Goal: Task Accomplishment & Management: Use online tool/utility

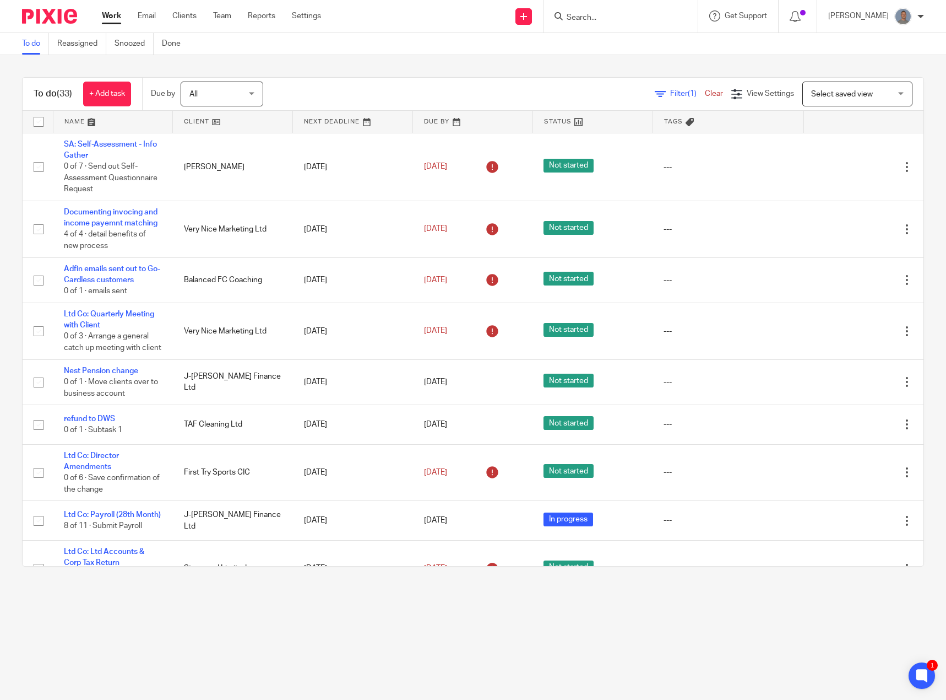
click at [397, 624] on main "To do Reassigned Snoozed Done To do (33) + Add task Due by All All Today Tomorr…" at bounding box center [473, 350] width 946 height 700
click at [220, 19] on link "Team" at bounding box center [222, 15] width 18 height 11
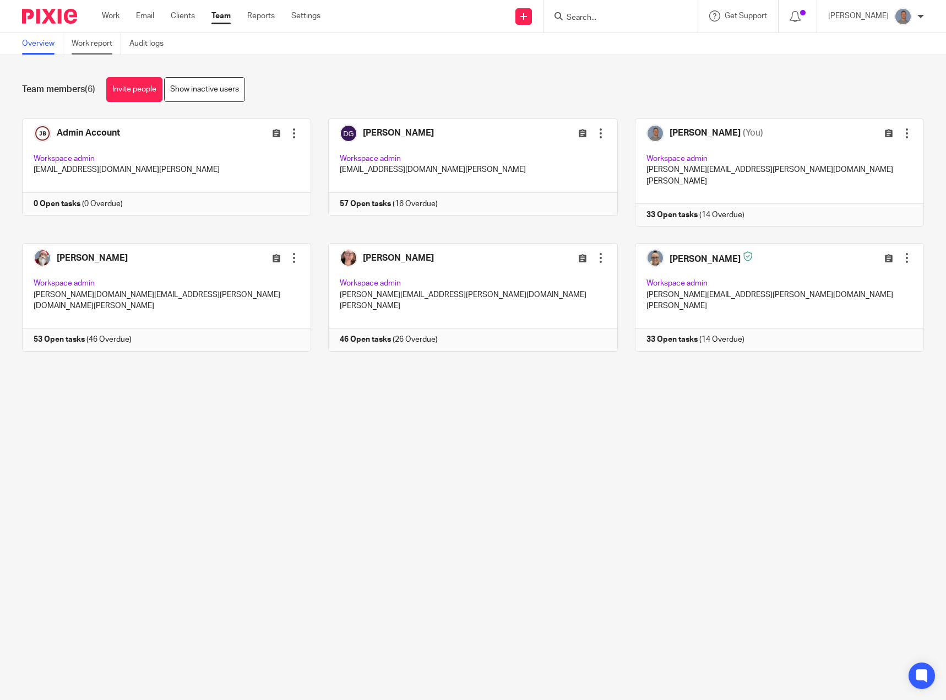
click at [87, 40] on link "Work report" at bounding box center [97, 43] width 50 height 21
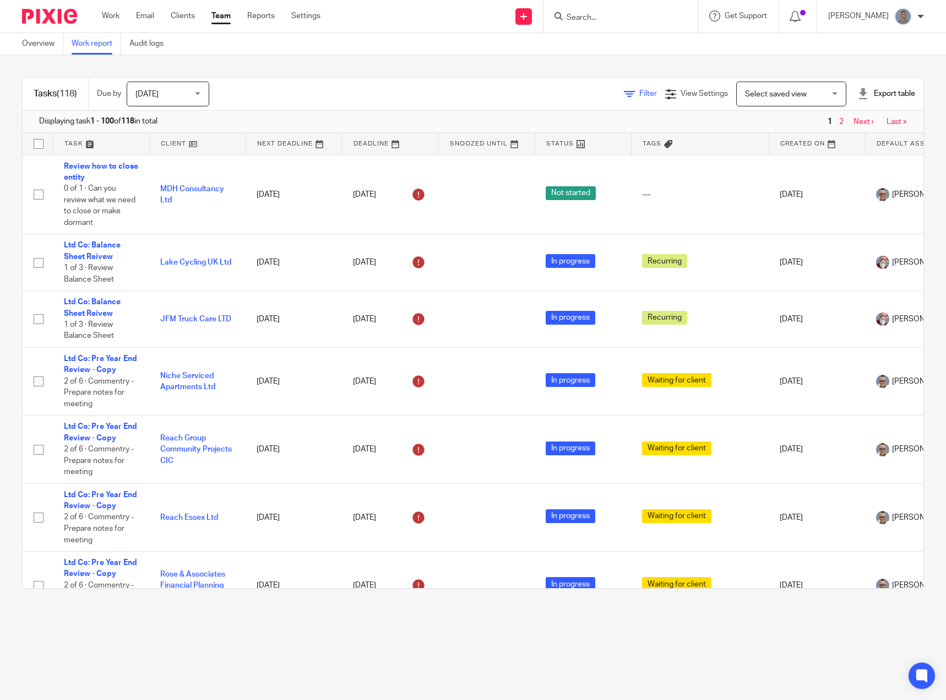
click at [640, 96] on span "Filter" at bounding box center [649, 94] width 18 height 8
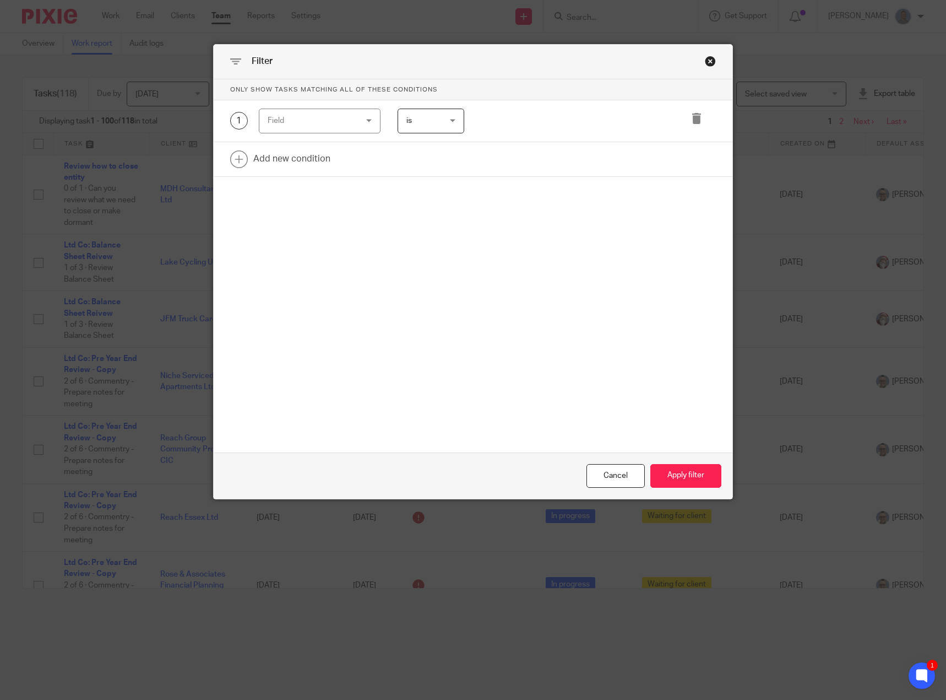
click at [322, 128] on div "Field" at bounding box center [313, 120] width 90 height 23
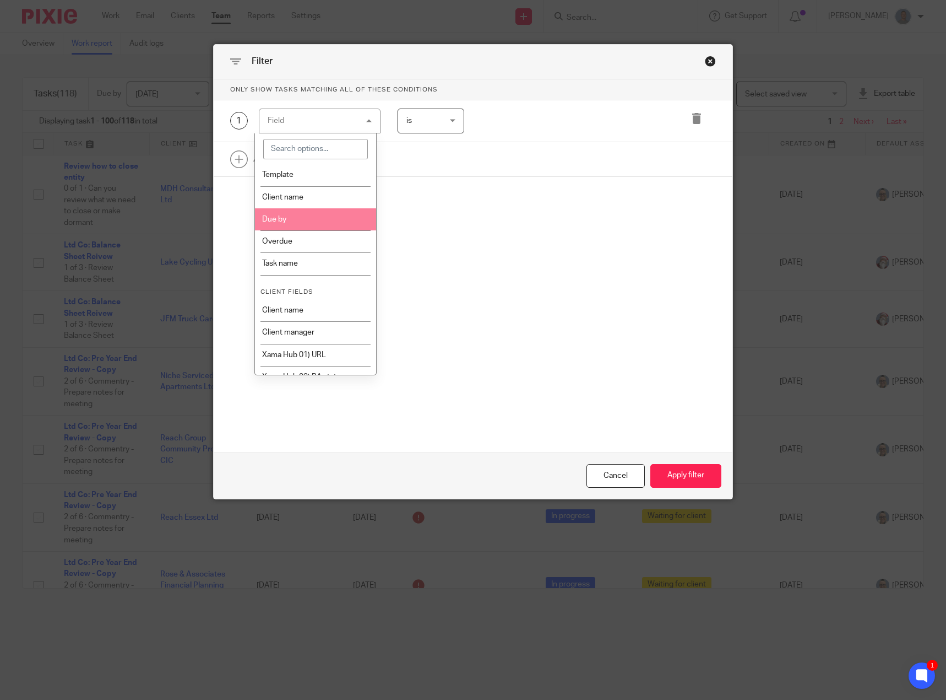
scroll to position [220, 0]
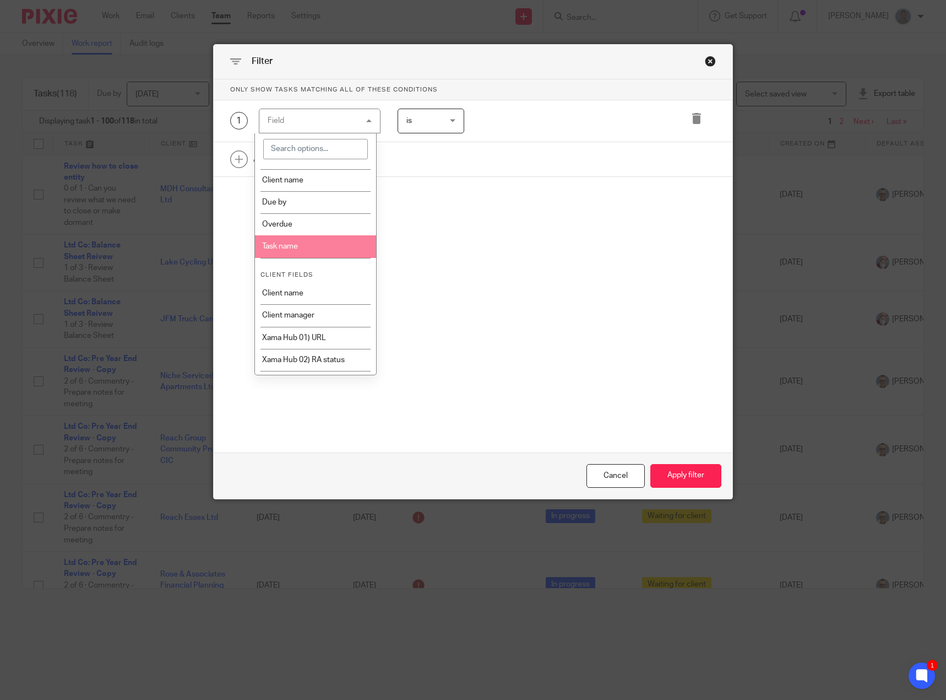
click at [313, 251] on li "Task name" at bounding box center [315, 246] width 121 height 22
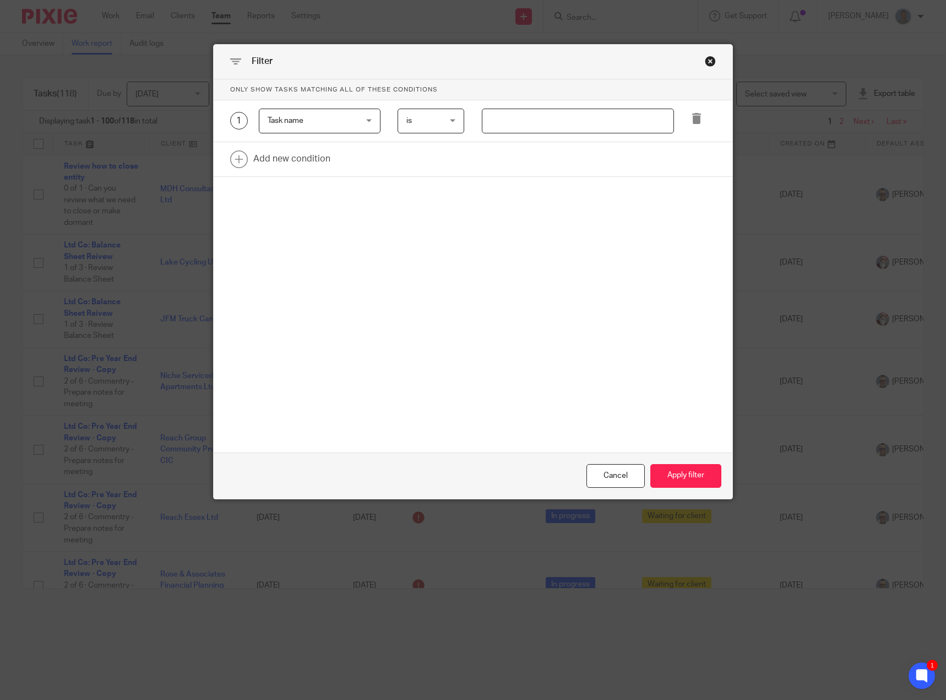
click at [496, 122] on input "text" at bounding box center [578, 121] width 193 height 25
type input "payroll"
click at [668, 475] on button "Apply filter" at bounding box center [686, 476] width 71 height 24
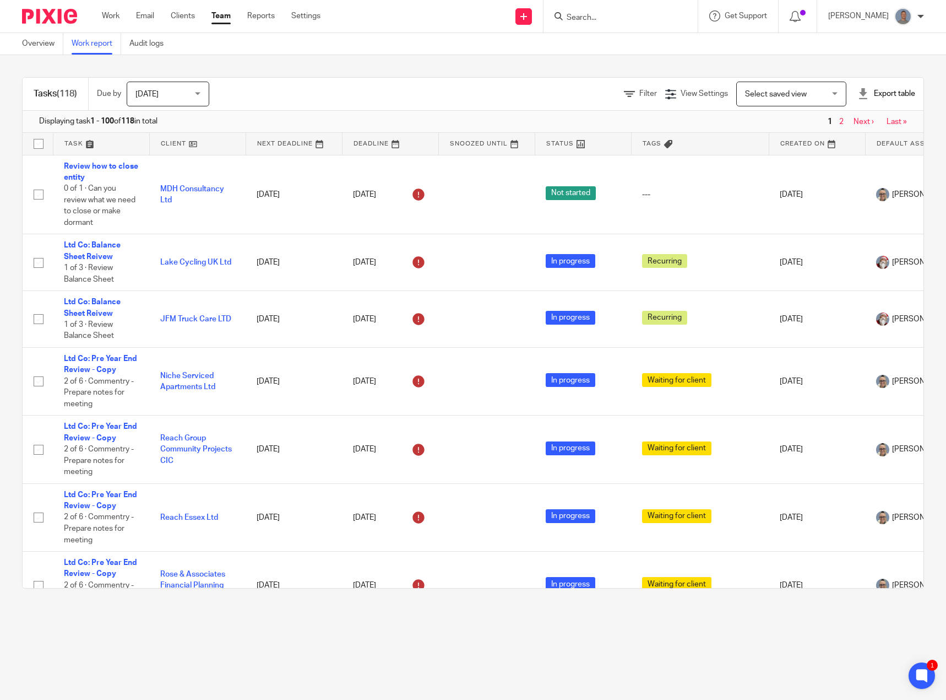
click at [173, 94] on span "[DATE]" at bounding box center [165, 93] width 58 height 23
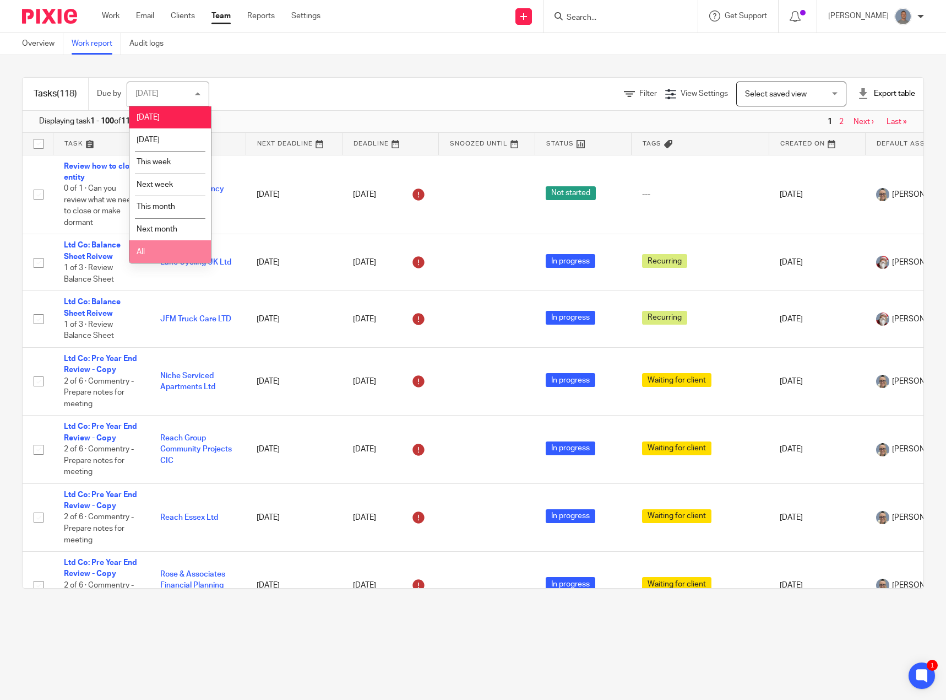
click at [165, 260] on li "All" at bounding box center [170, 251] width 82 height 23
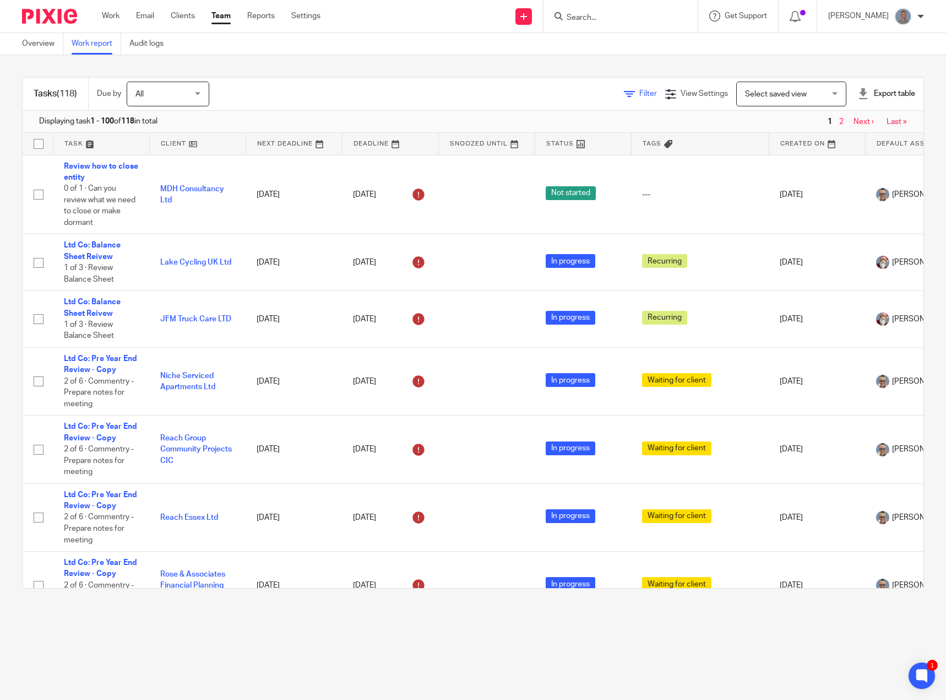
click at [640, 93] on span "Filter" at bounding box center [649, 94] width 18 height 8
click at [622, 94] on span "(1)" at bounding box center [626, 94] width 9 height 8
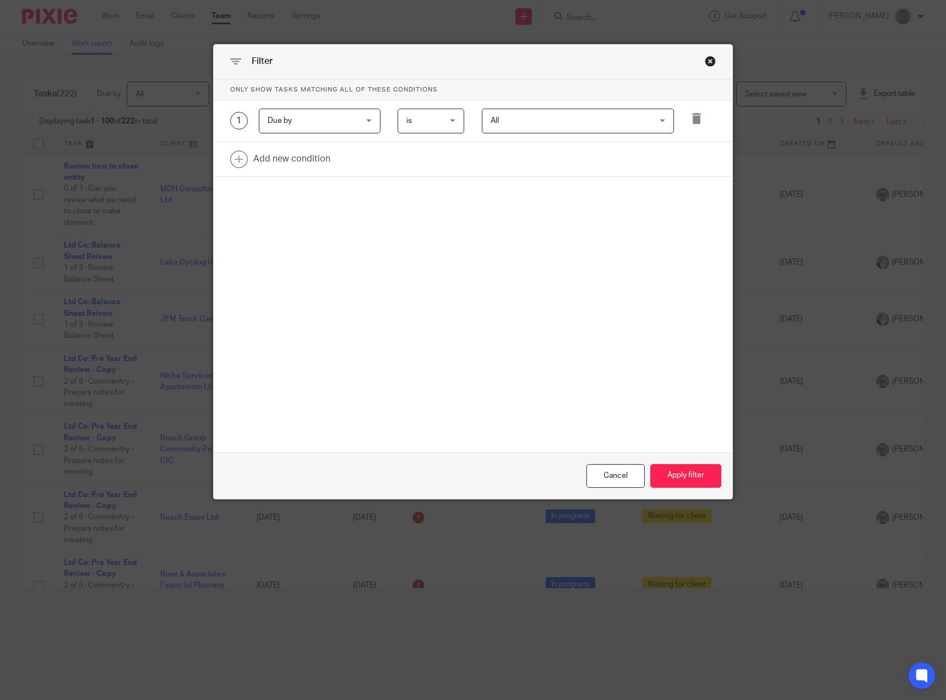
click at [338, 126] on span "Due by" at bounding box center [313, 120] width 90 height 23
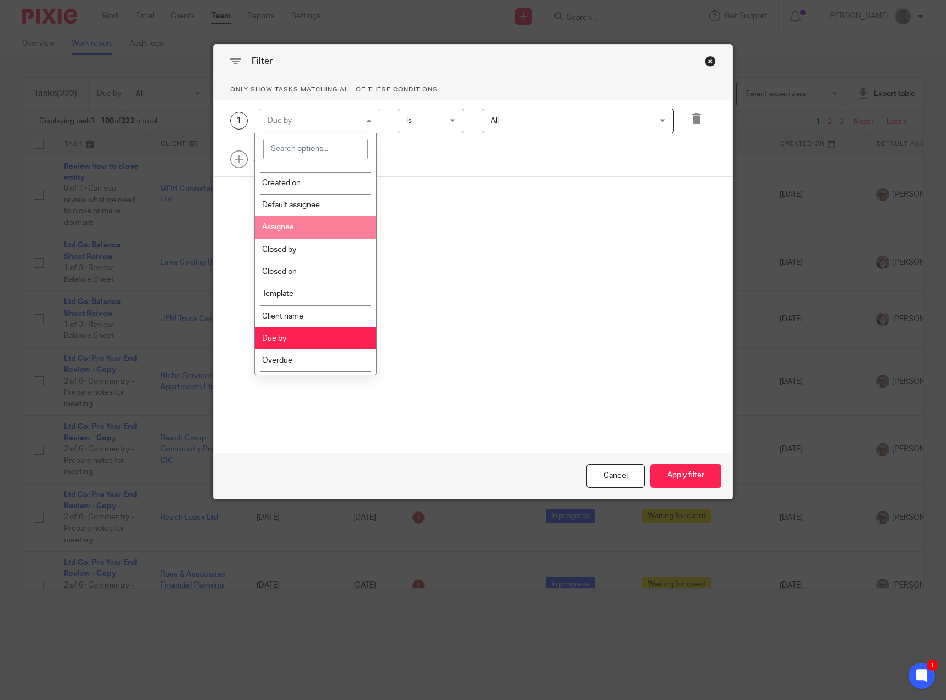
scroll to position [110, 0]
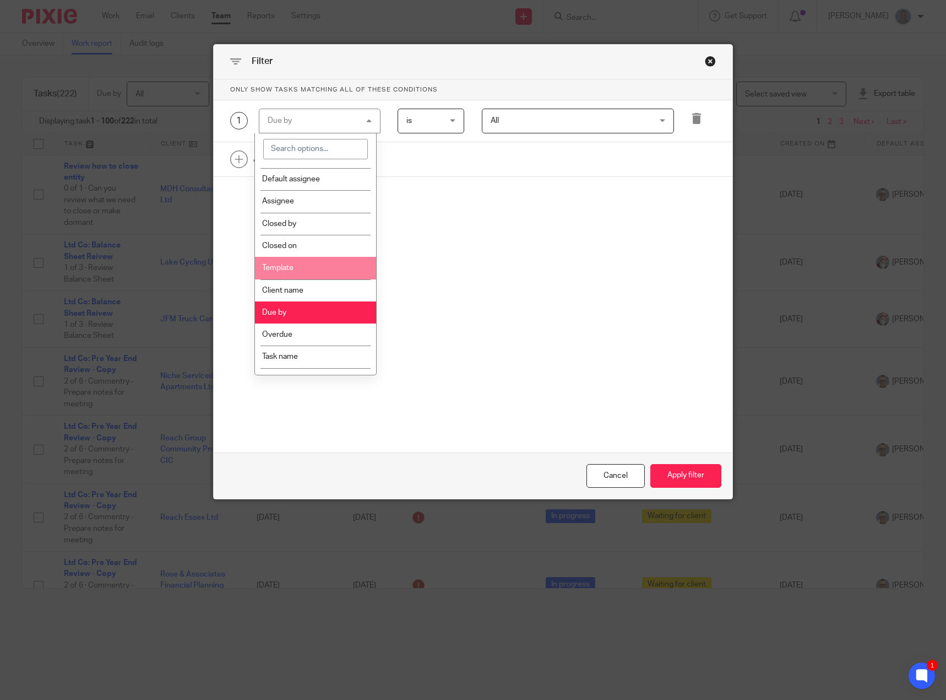
click at [311, 273] on li "Template" at bounding box center [315, 268] width 121 height 22
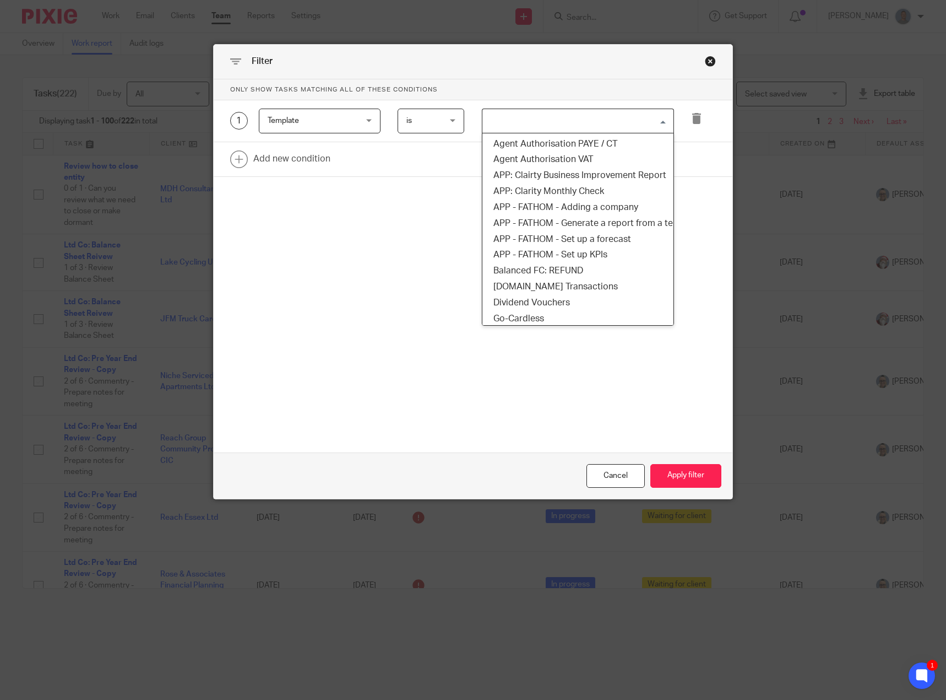
click at [507, 127] on input "Search for option" at bounding box center [576, 120] width 185 height 19
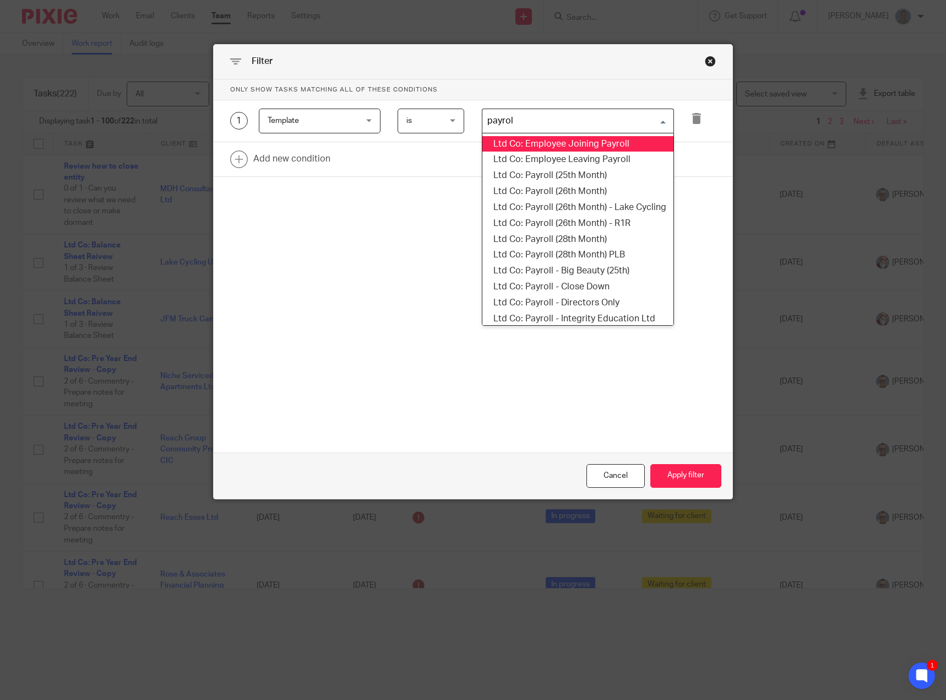
type input "payroll"
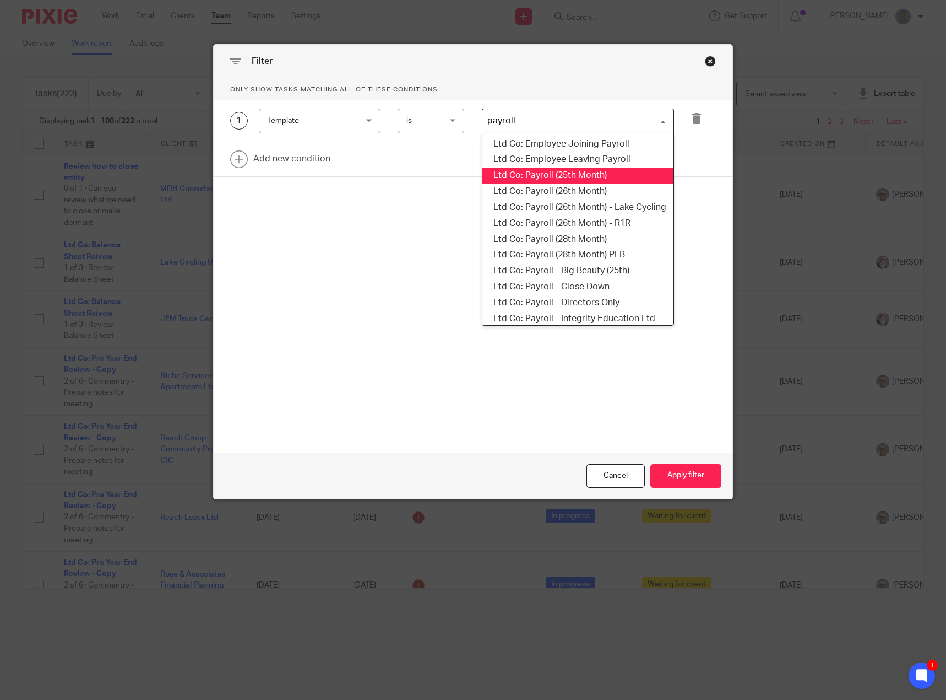
click at [555, 177] on li "Ltd Co: Payroll (25th Month)" at bounding box center [579, 175] width 192 height 16
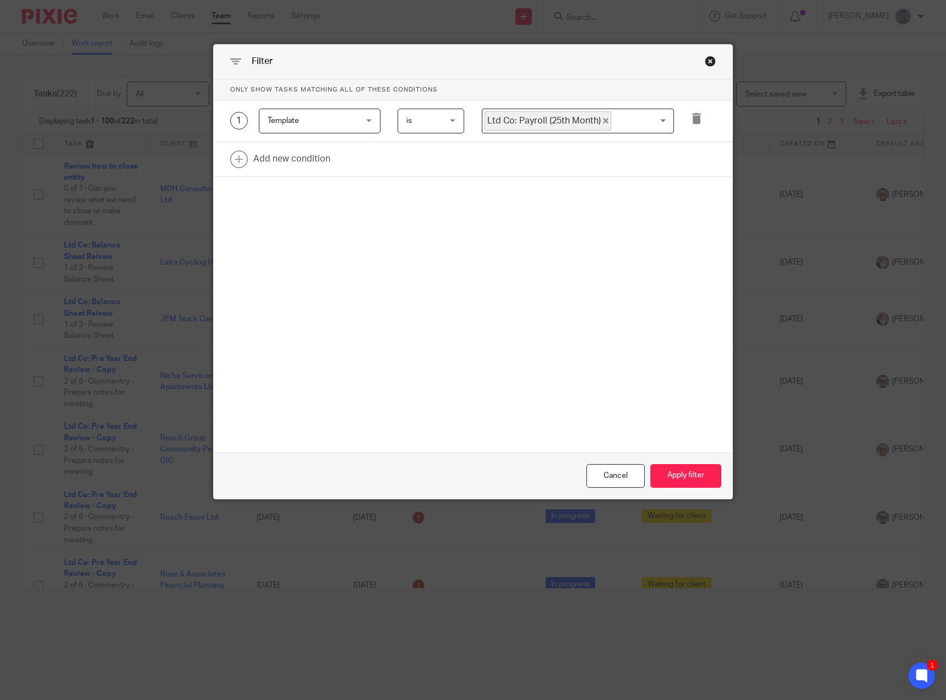
click at [636, 126] on input "Search for option" at bounding box center [641, 120] width 56 height 19
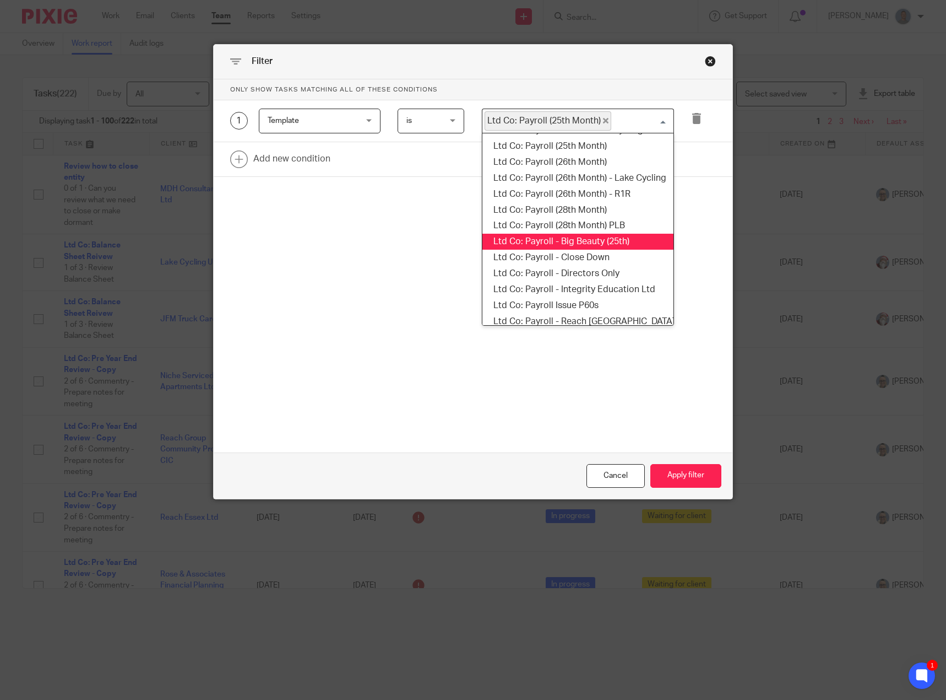
scroll to position [1026, 0]
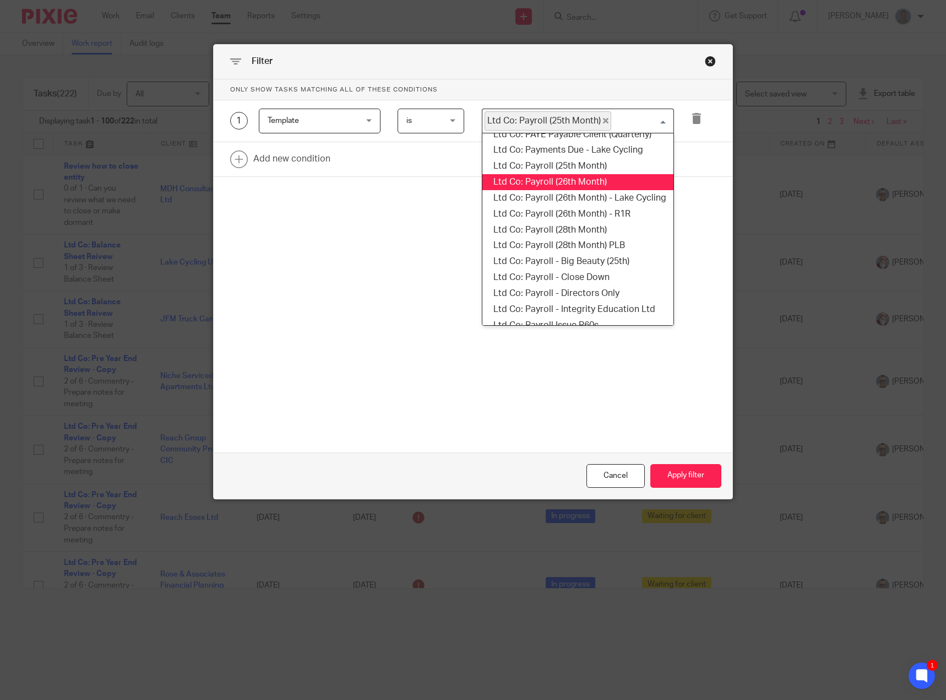
click at [588, 187] on li "Ltd Co: Payroll (26th Month)" at bounding box center [579, 182] width 192 height 16
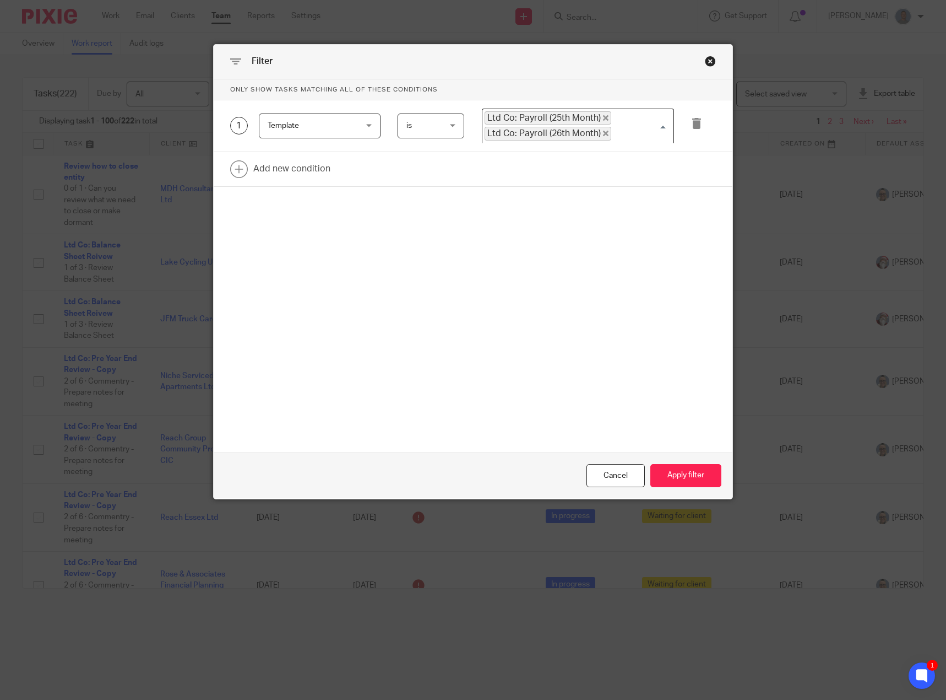
click at [613, 135] on input "Search for option" at bounding box center [641, 133] width 56 height 13
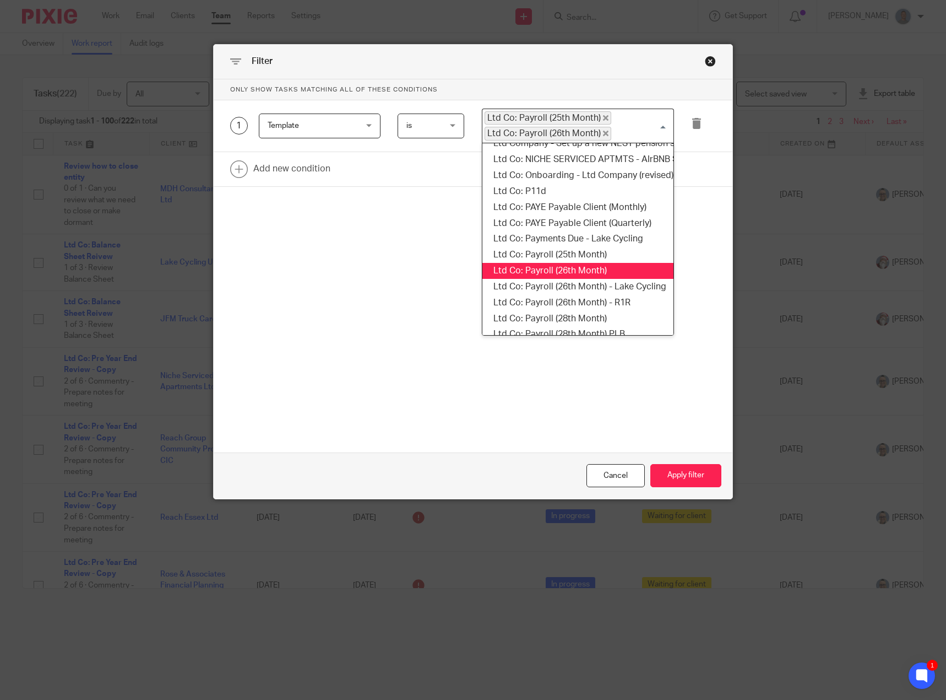
scroll to position [1001, 0]
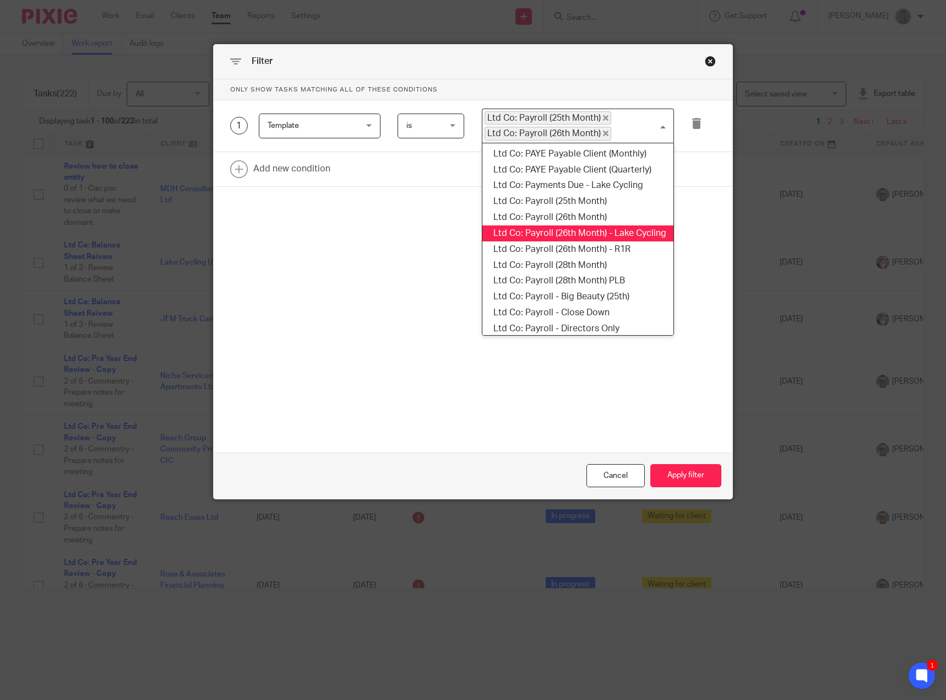
click at [622, 234] on li "Ltd Co: Payroll (26th Month) - Lake Cycling" at bounding box center [579, 233] width 192 height 16
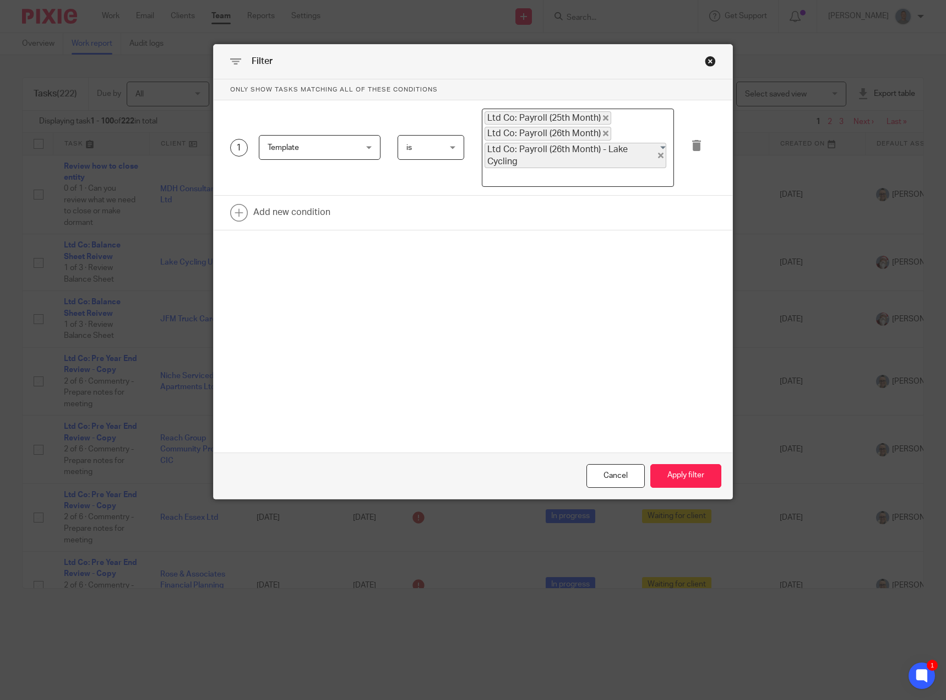
click at [618, 170] on input "Search for option" at bounding box center [576, 176] width 185 height 13
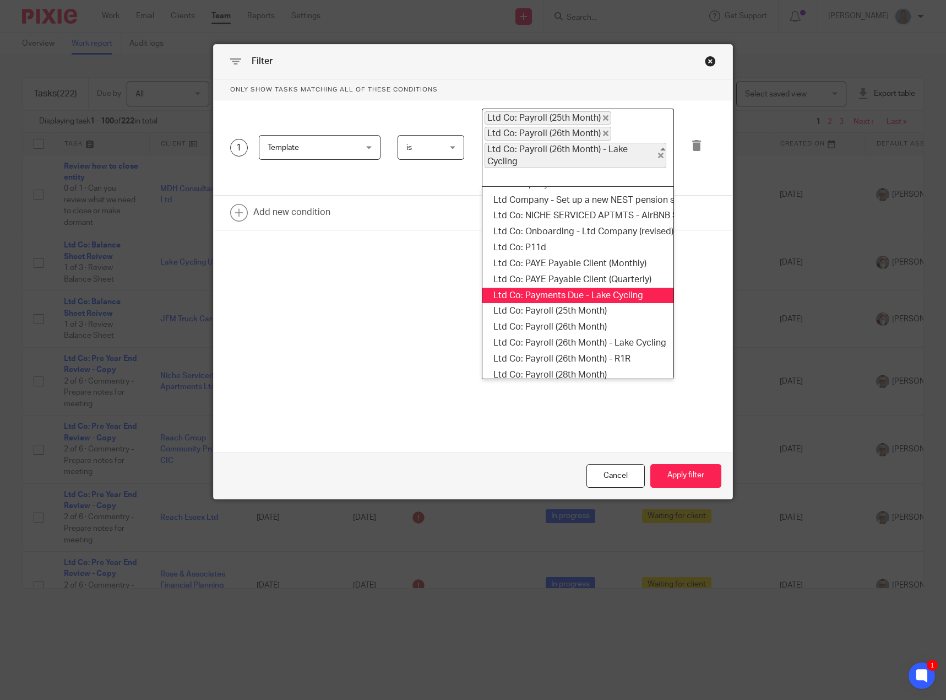
scroll to position [961, 0]
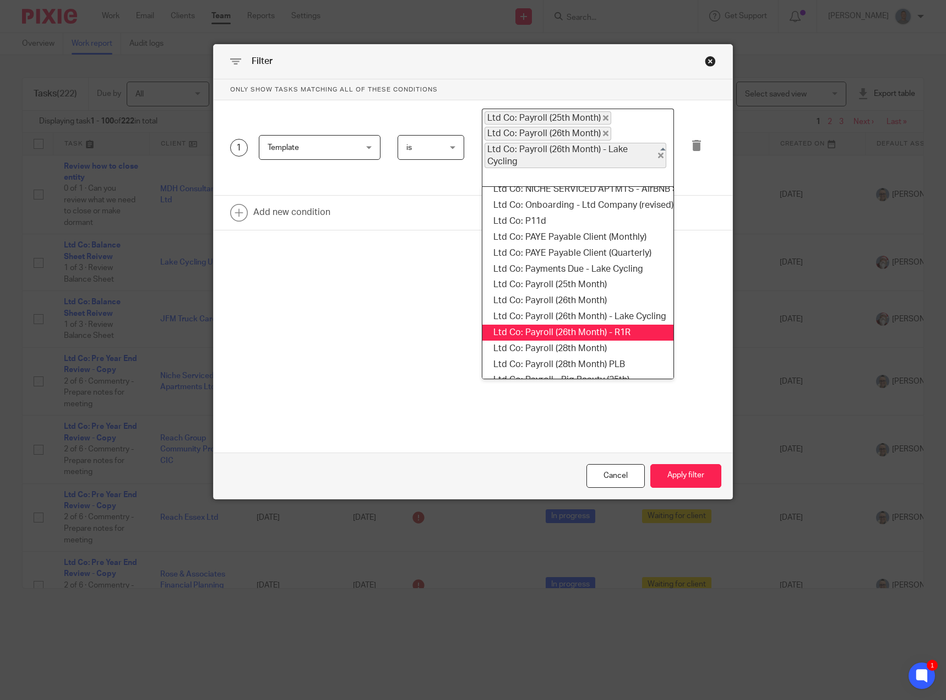
click at [595, 324] on li "Ltd Co: Payroll (26th Month) - R1R" at bounding box center [579, 332] width 192 height 16
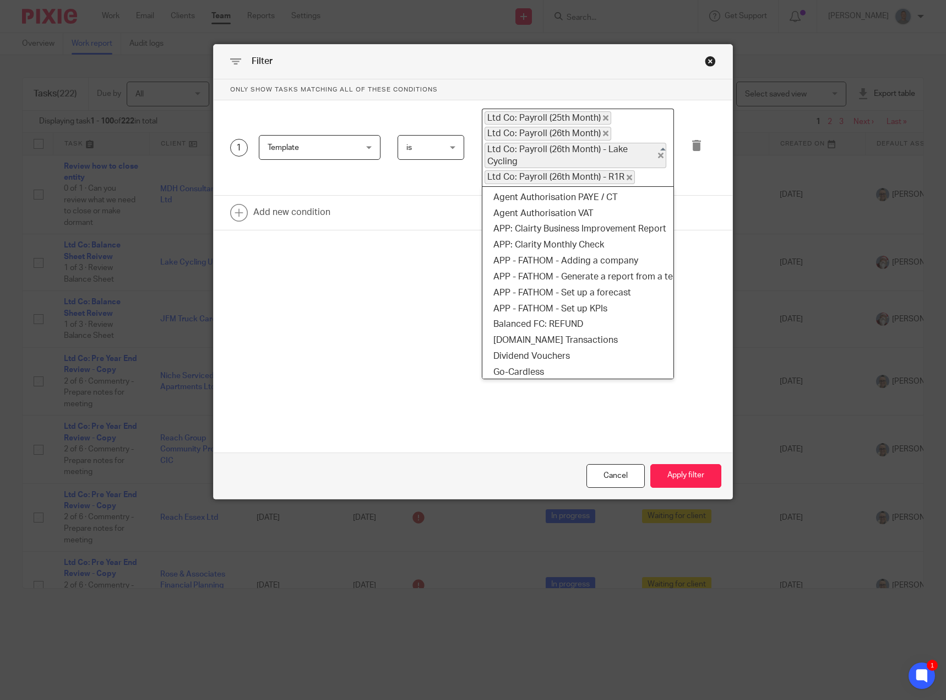
click at [640, 170] on input "Search for option" at bounding box center [652, 176] width 32 height 13
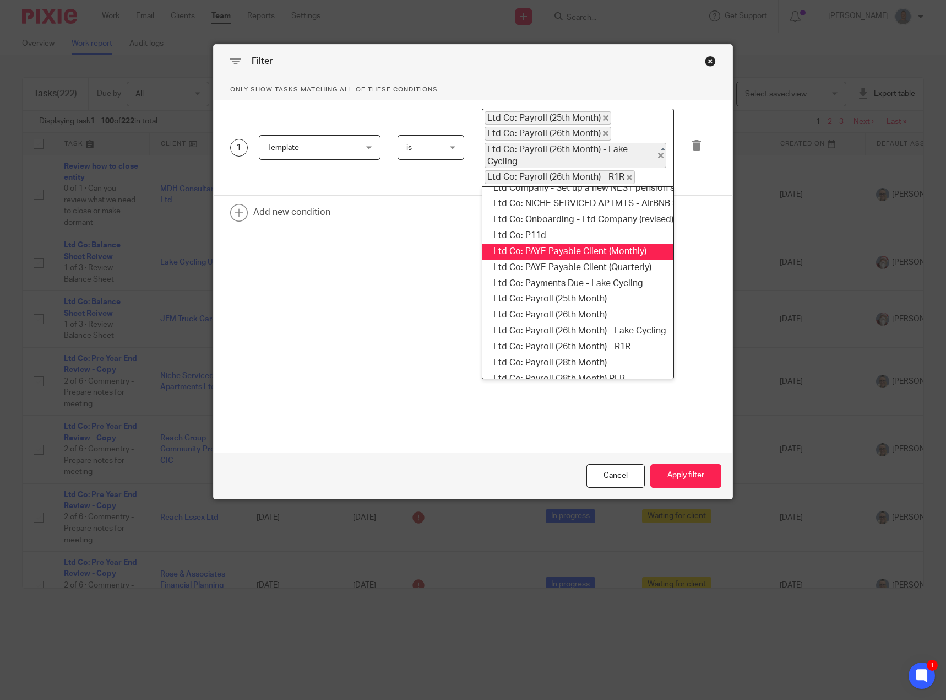
scroll to position [963, 0]
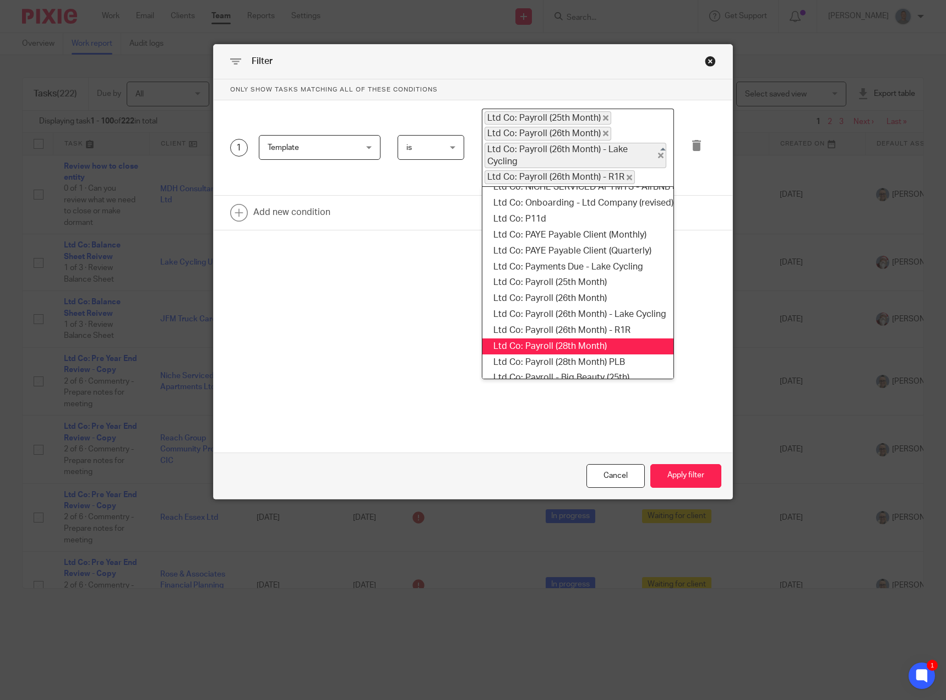
click at [620, 338] on li "Ltd Co: Payroll (28th Month)" at bounding box center [579, 346] width 192 height 16
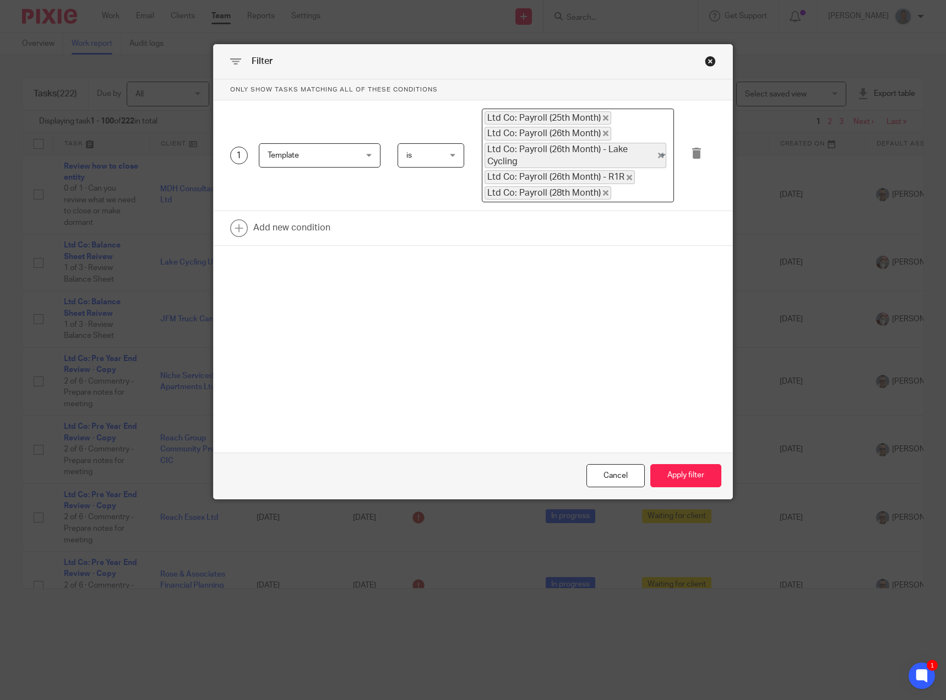
click at [636, 186] on input "Search for option" at bounding box center [641, 192] width 56 height 13
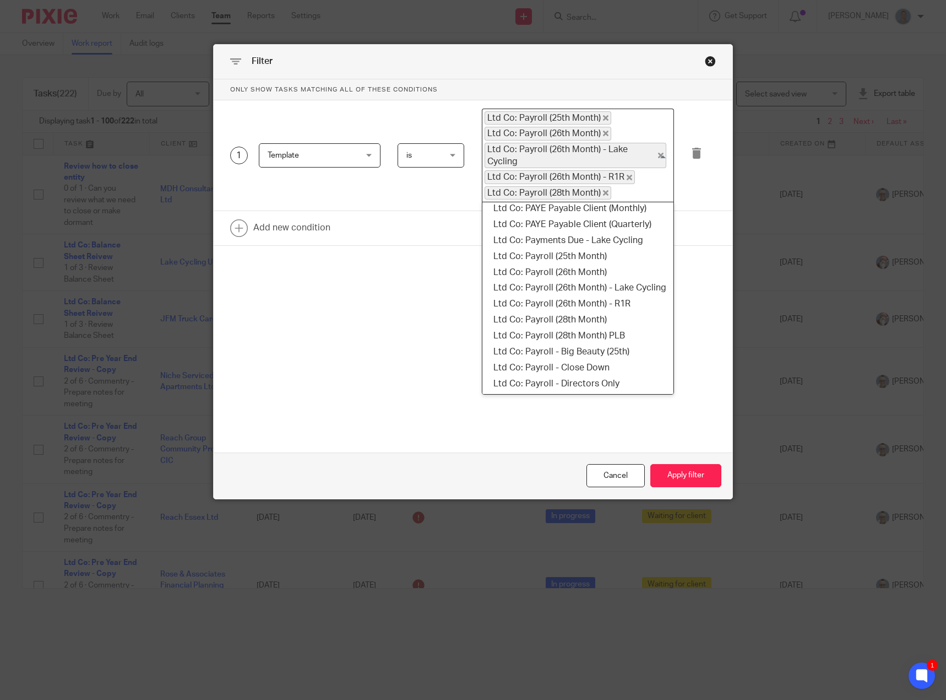
scroll to position [1048, 0]
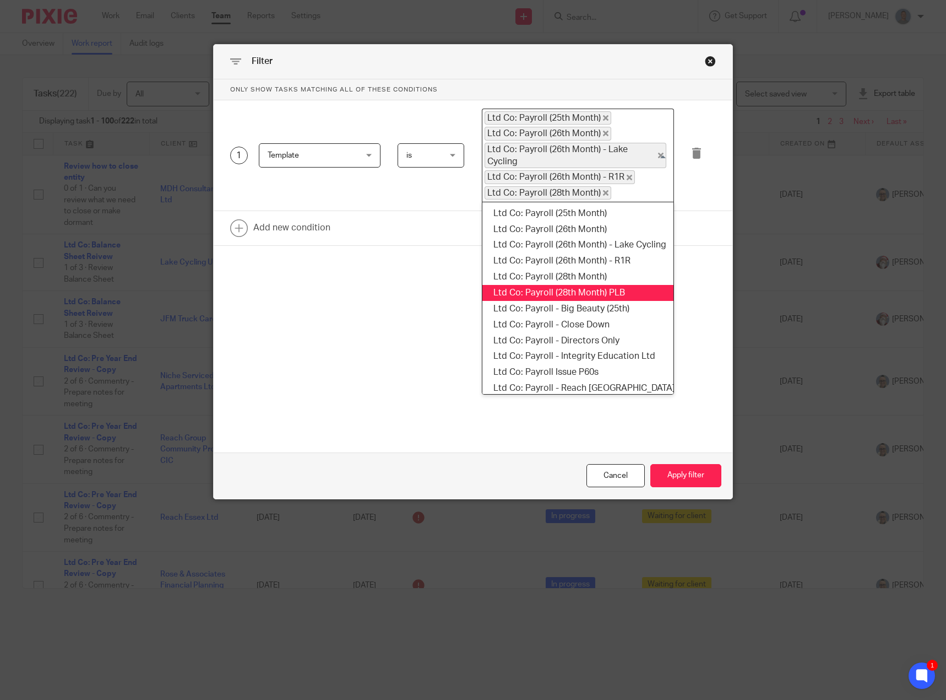
click at [631, 285] on li "Ltd Co: Payroll (28th Month) PLB" at bounding box center [579, 293] width 192 height 16
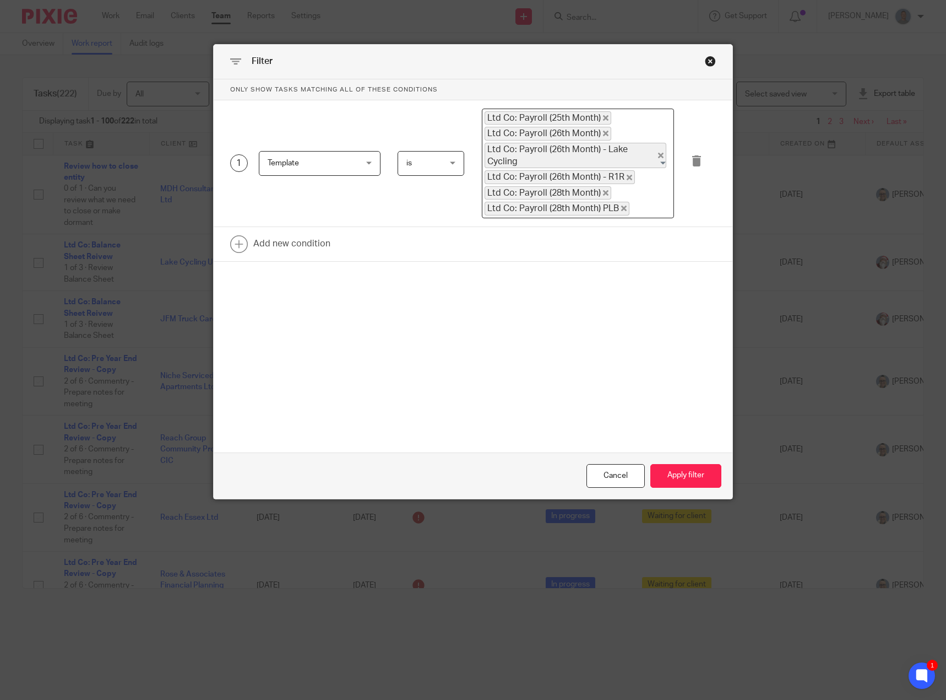
click at [637, 202] on input "Search for option" at bounding box center [649, 208] width 37 height 13
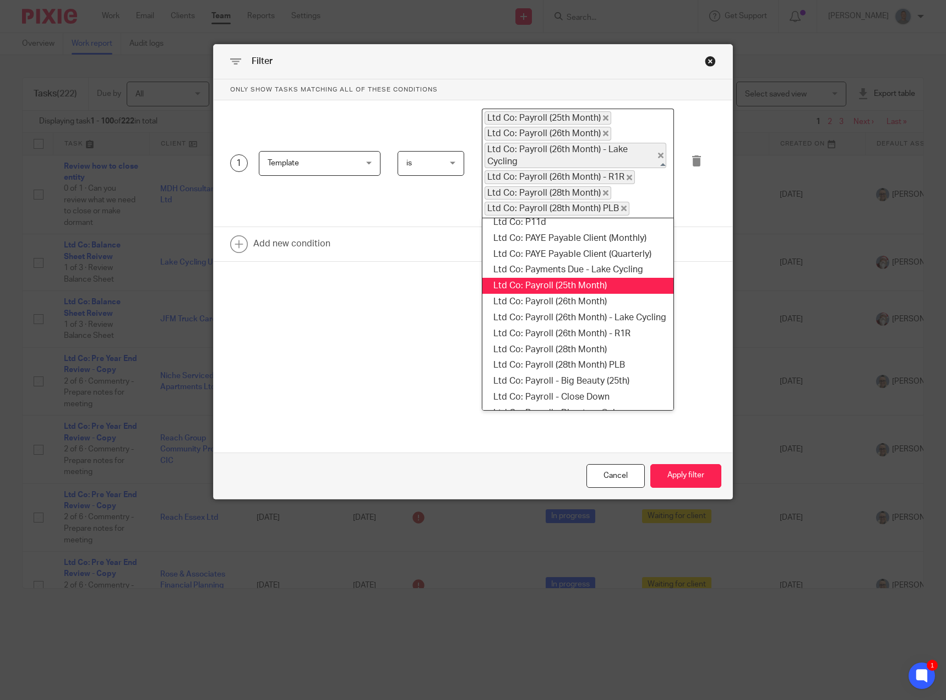
scroll to position [1009, 0]
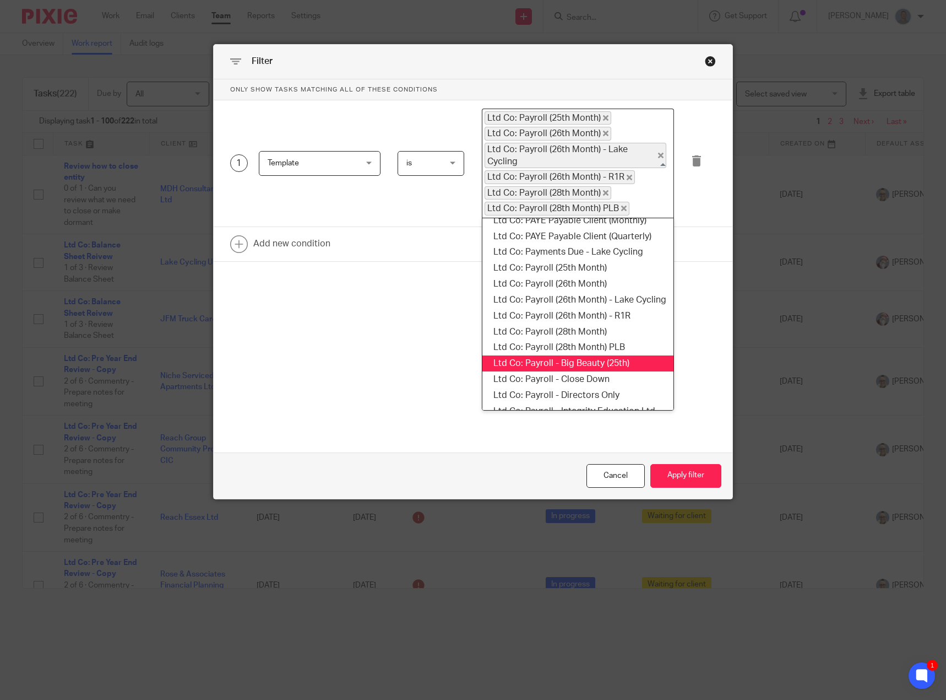
click at [622, 355] on li "Ltd Co: Payroll - Big Beauty (25th)" at bounding box center [579, 363] width 192 height 16
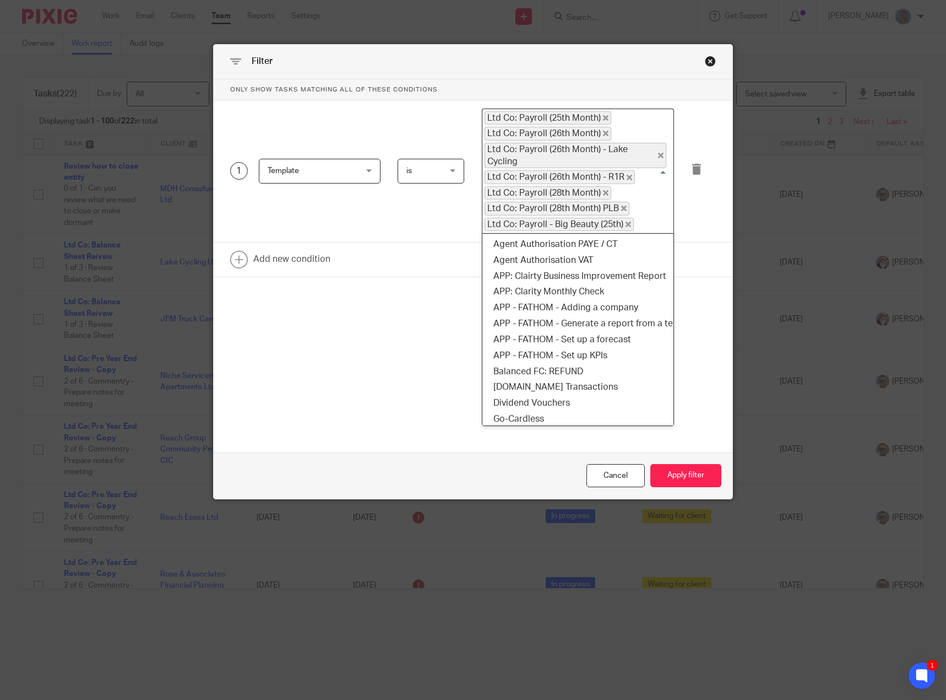
click at [638, 218] on input "Search for option" at bounding box center [651, 224] width 33 height 13
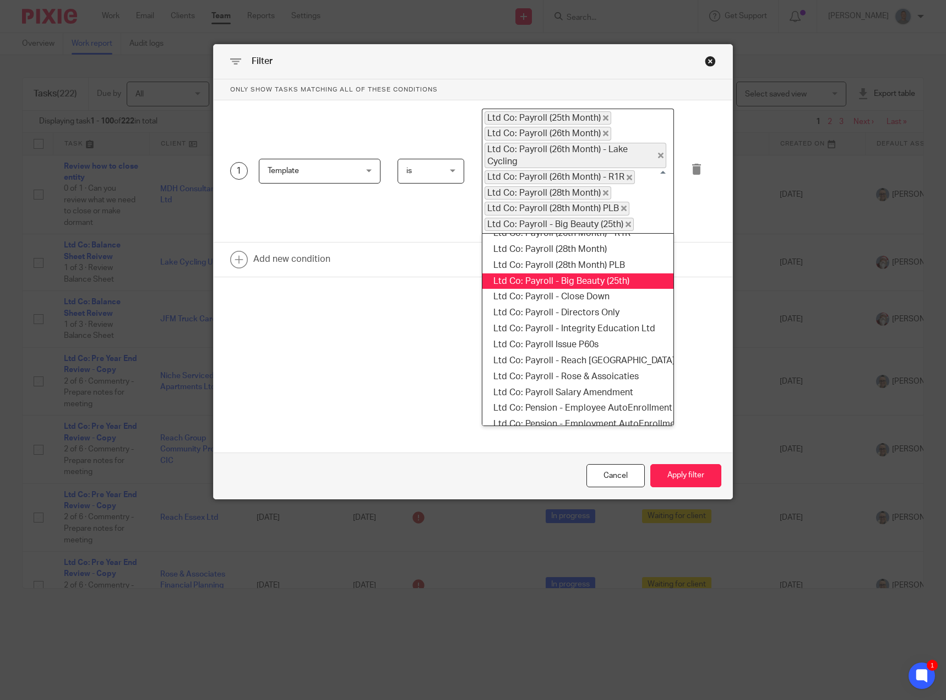
scroll to position [1132, 0]
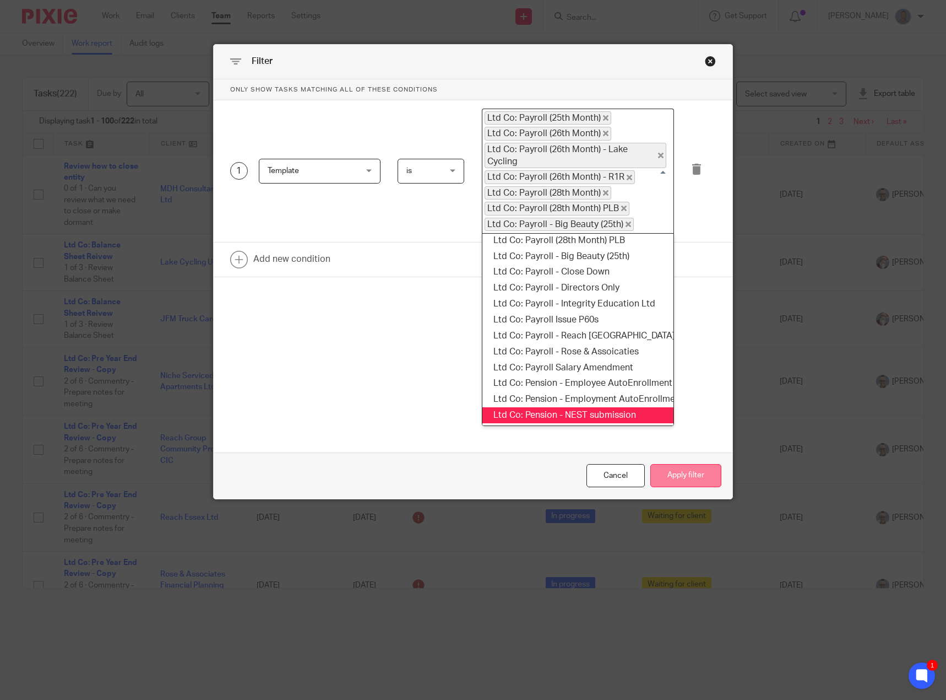
click at [681, 470] on button "Apply filter" at bounding box center [686, 476] width 71 height 24
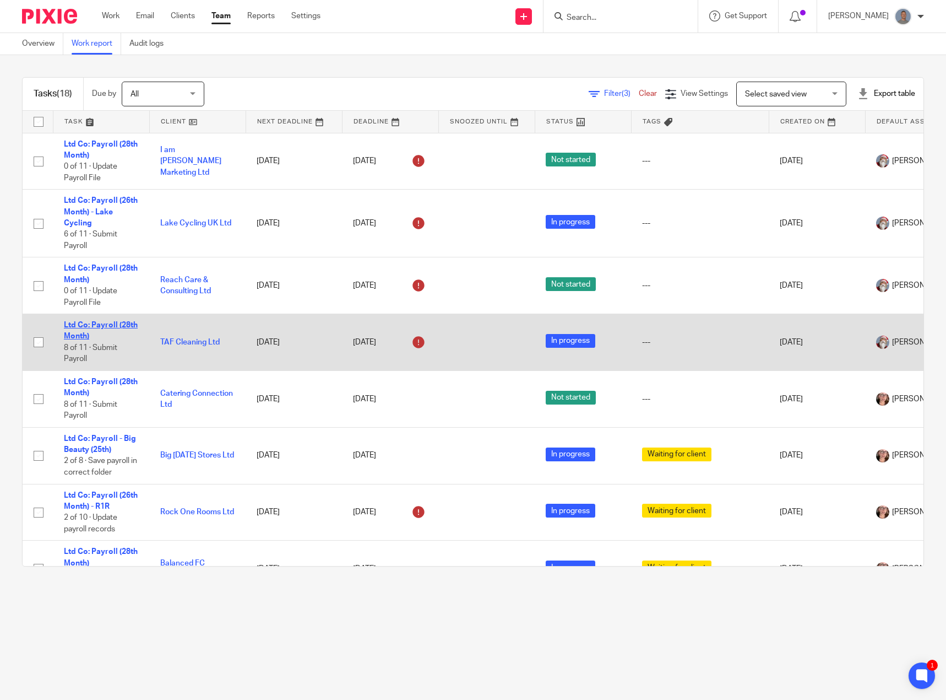
click at [116, 326] on link "Ltd Co: Payroll (28th Month)" at bounding box center [101, 330] width 74 height 19
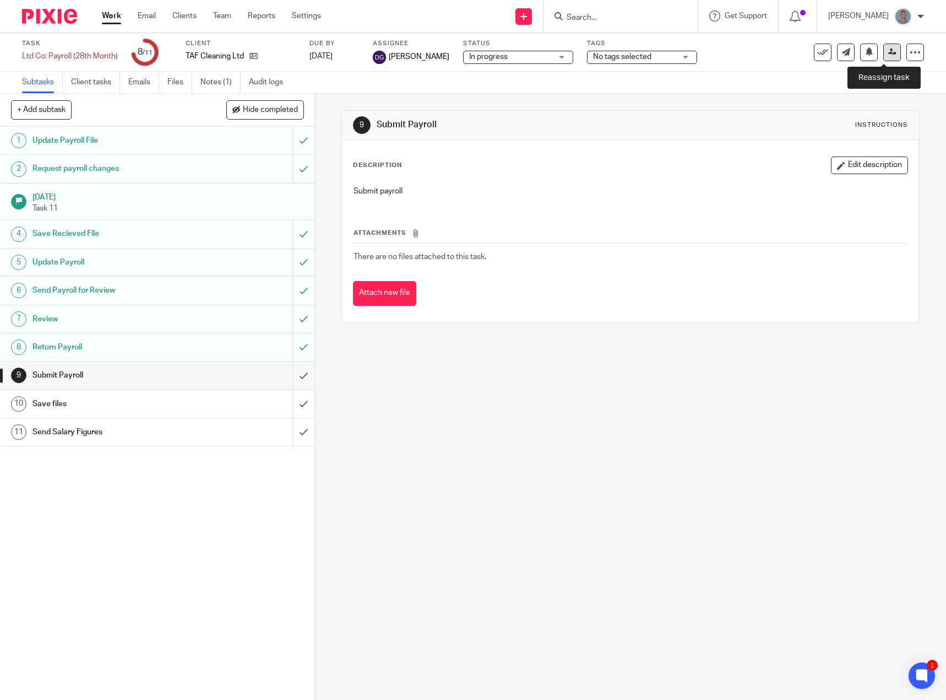
click at [889, 52] on link at bounding box center [893, 53] width 18 height 18
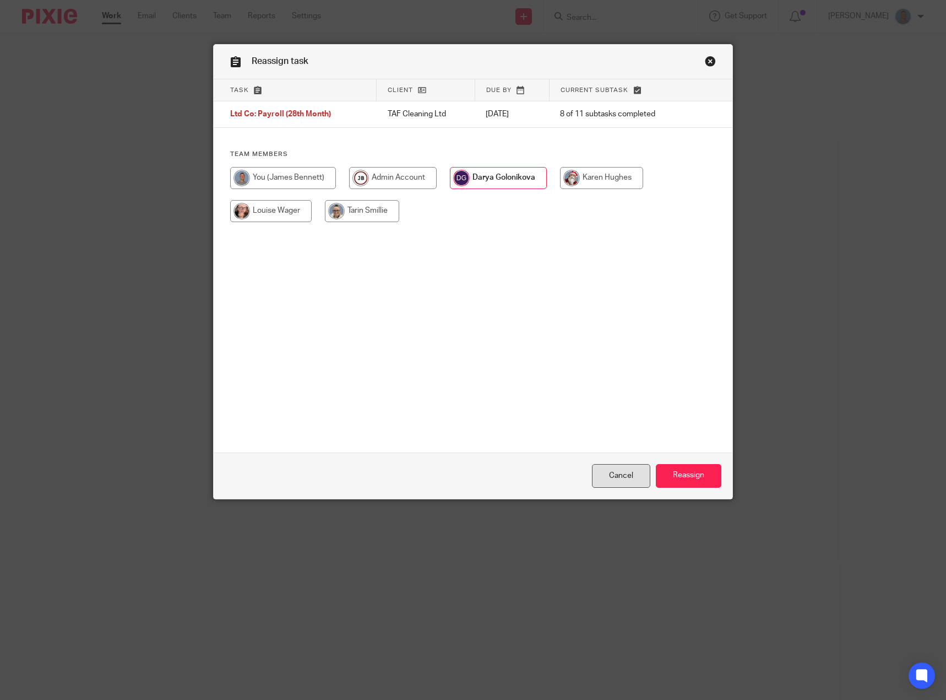
click at [627, 469] on link "Cancel" at bounding box center [621, 476] width 58 height 24
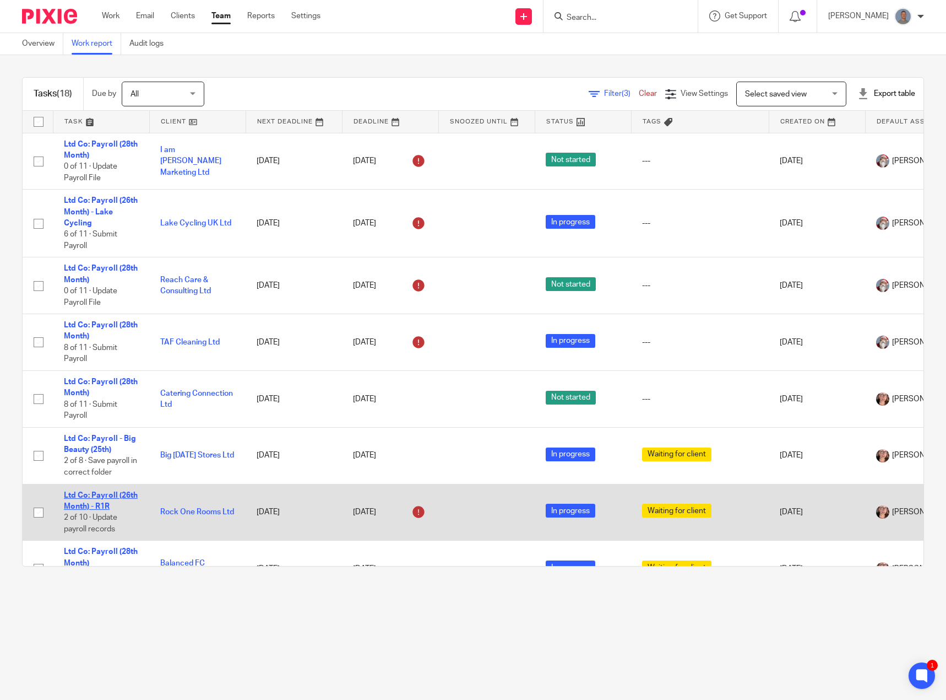
click at [118, 496] on link "Ltd Co: Payroll (26th Month) - R1R" at bounding box center [101, 500] width 74 height 19
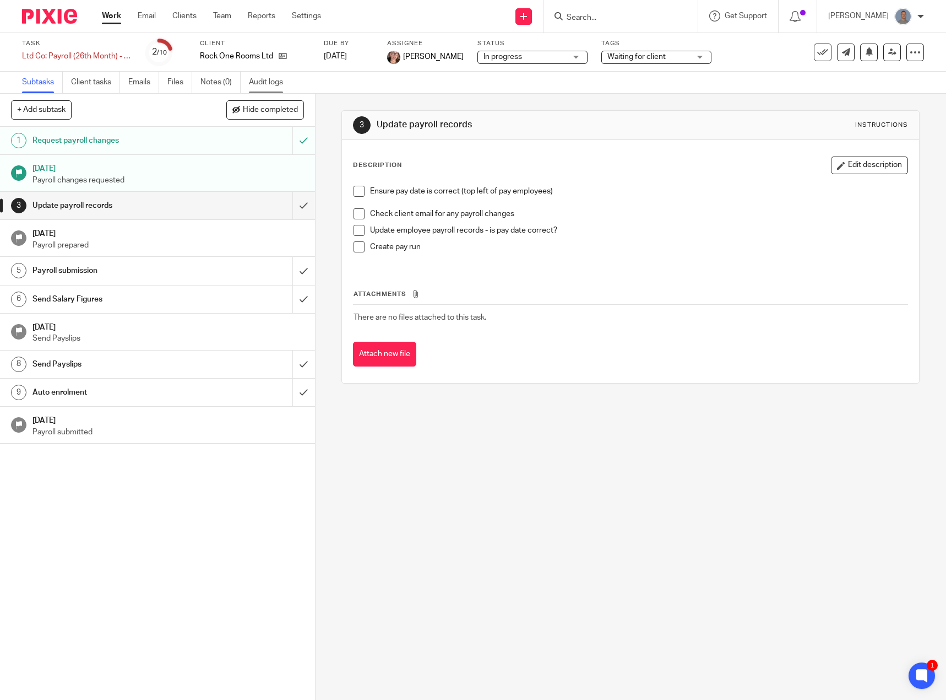
click at [284, 86] on link "Audit logs" at bounding box center [270, 82] width 42 height 21
